Goal: Check status

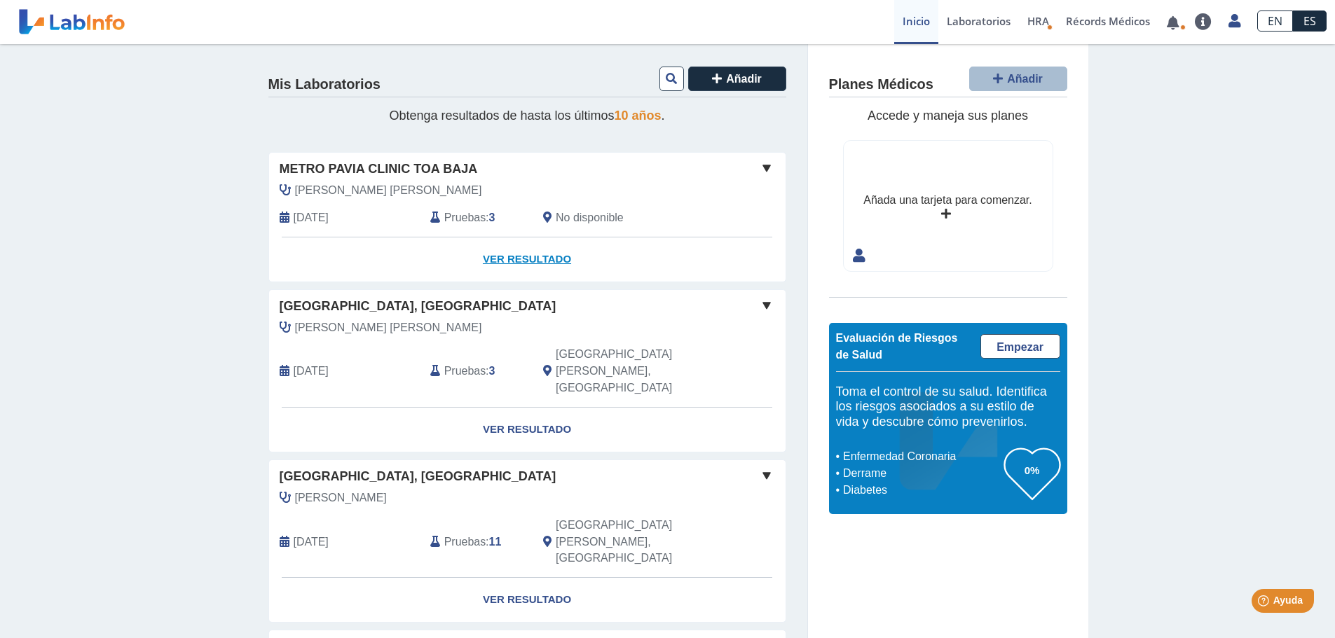
click at [550, 254] on link "Ver Resultado" at bounding box center [527, 260] width 516 height 44
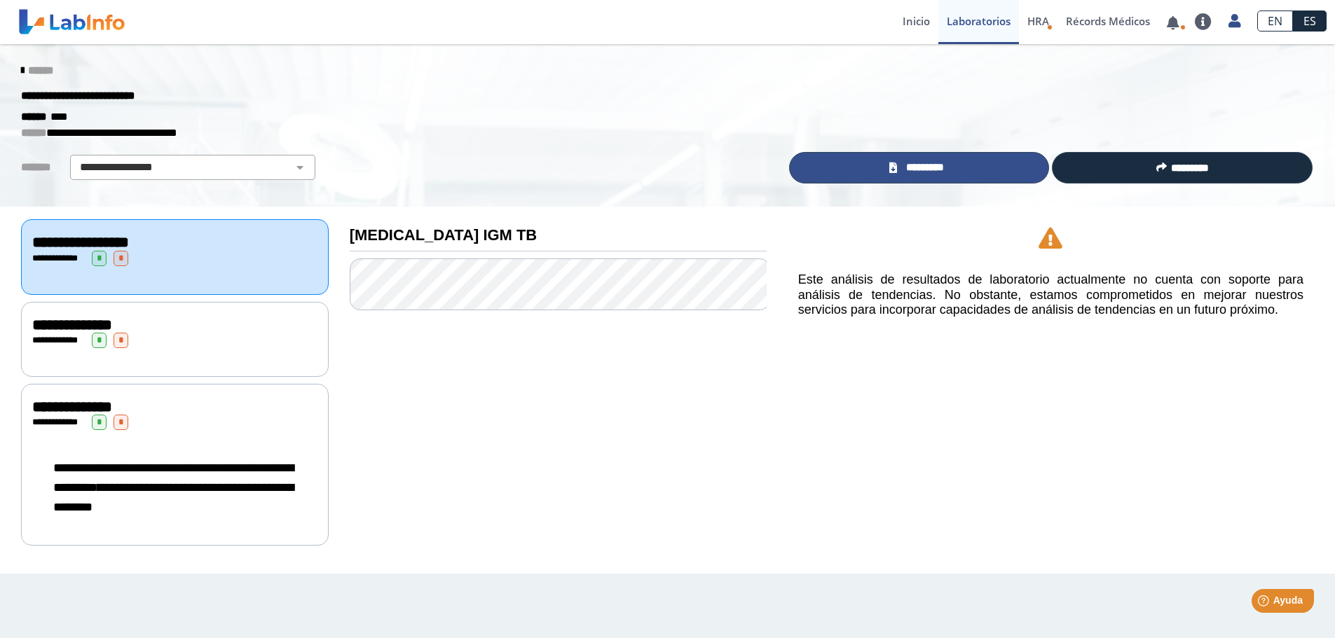
click at [943, 176] on span "*********" at bounding box center [925, 168] width 48 height 16
